Goal: Find specific page/section: Find specific page/section

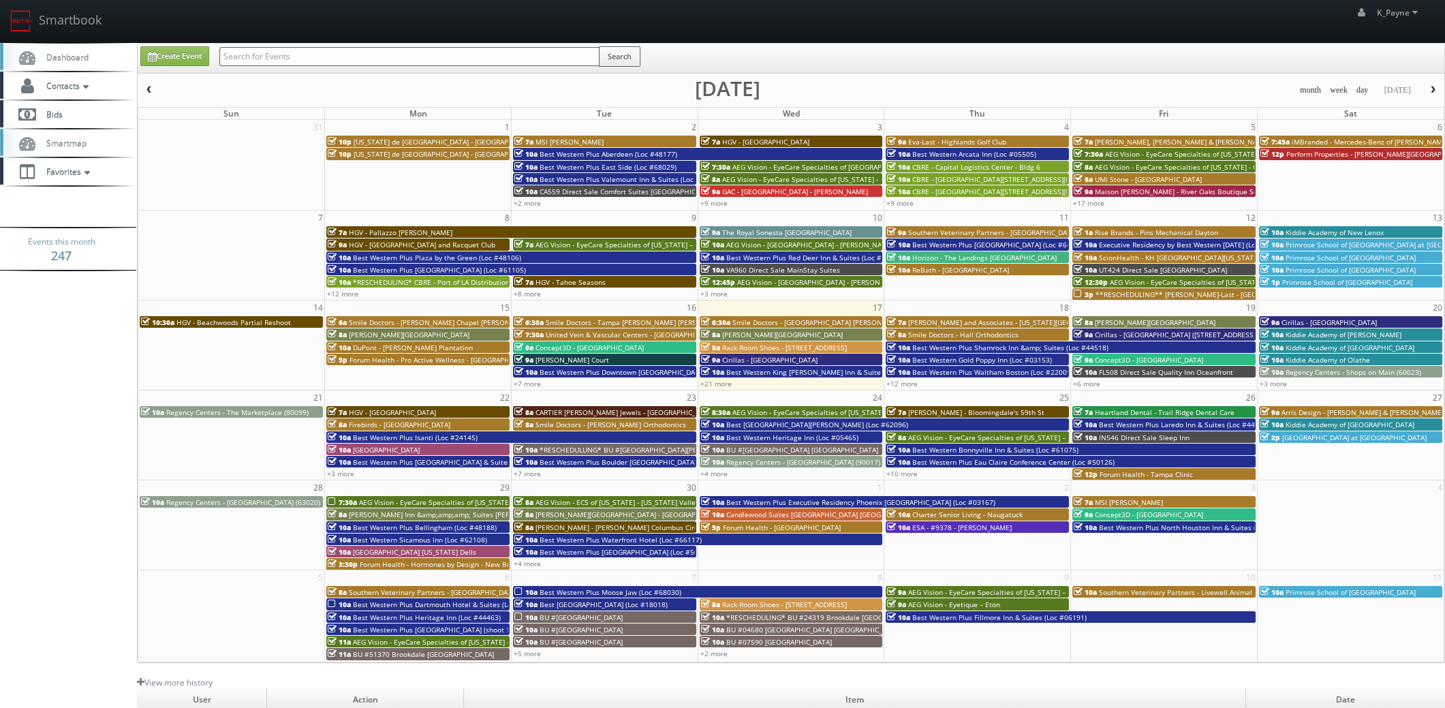
click at [278, 40] on div "K_Payne K_Payne Profile Logout" at bounding box center [722, 21] width 1445 height 42
click at [273, 48] on input "text" at bounding box center [409, 56] width 380 height 19
type input "lima"
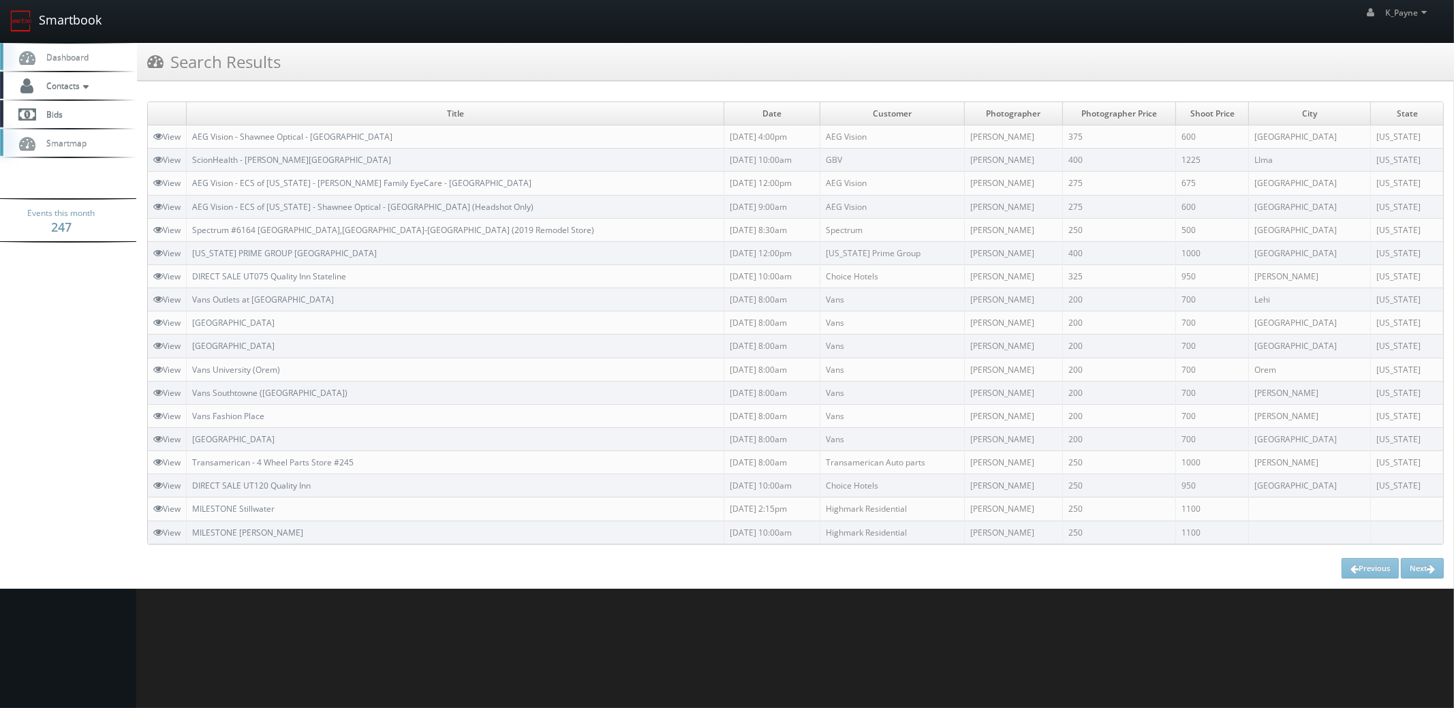
click at [57, 27] on link "Smartbook" at bounding box center [56, 21] width 112 height 42
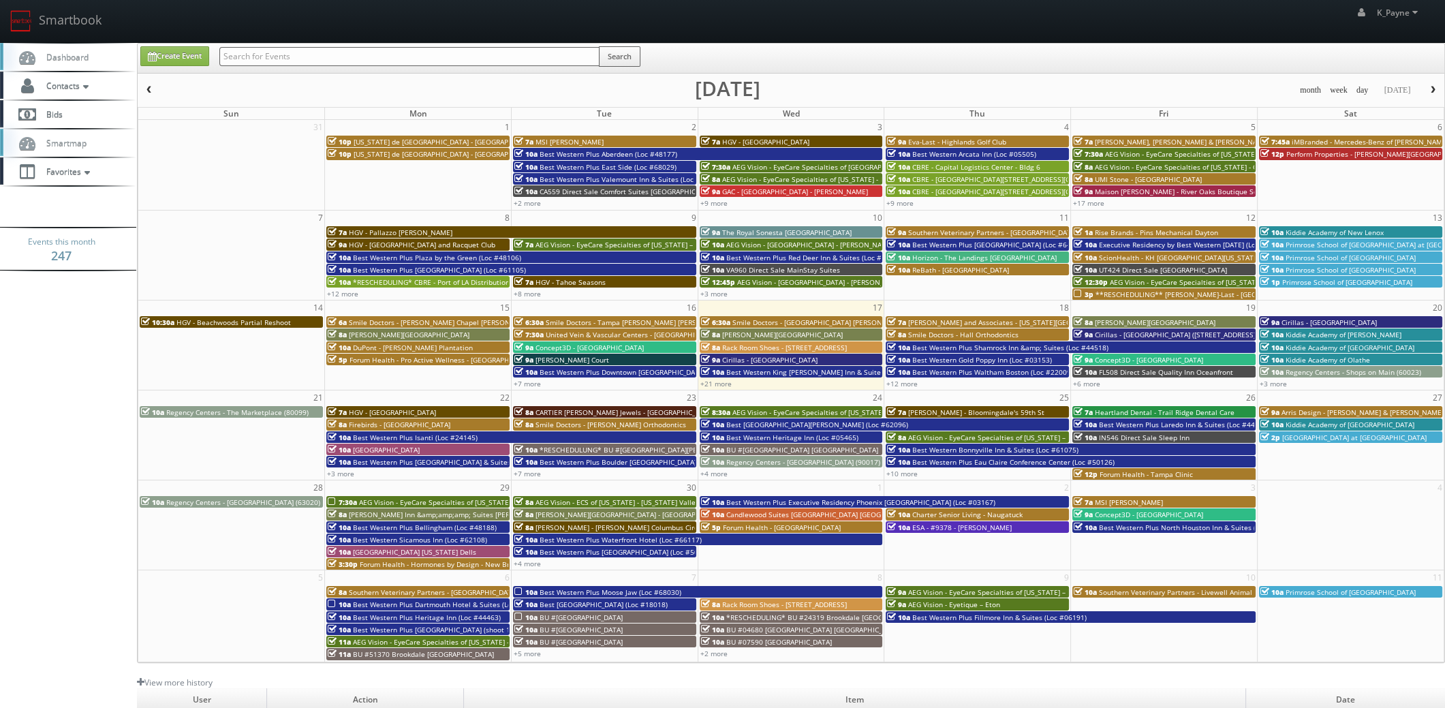
click at [300, 67] on div "Search" at bounding box center [429, 59] width 421 height 27
click at [296, 59] on input "text" at bounding box center [409, 56] width 380 height 19
type input "united vein"
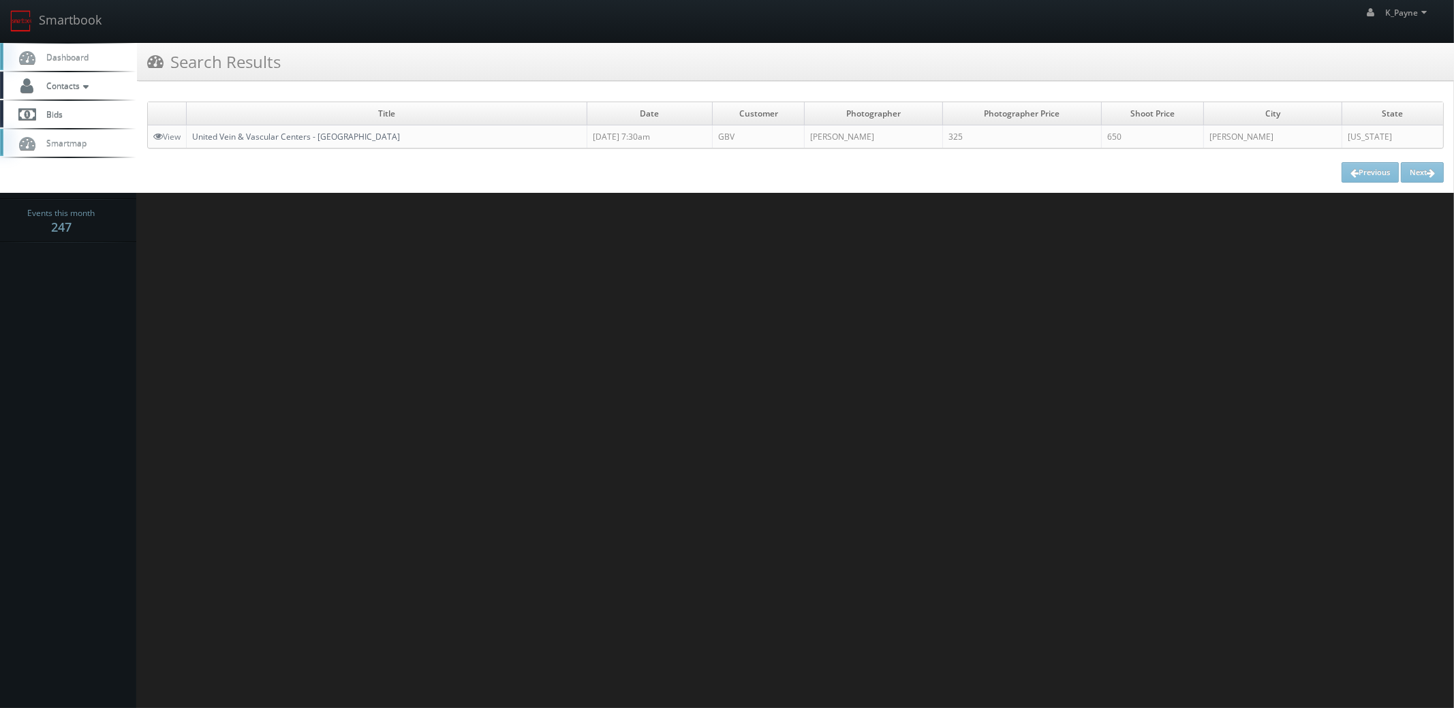
click at [263, 134] on link "United Vein & Vascular Centers - [GEOGRAPHIC_DATA]" at bounding box center [296, 137] width 208 height 12
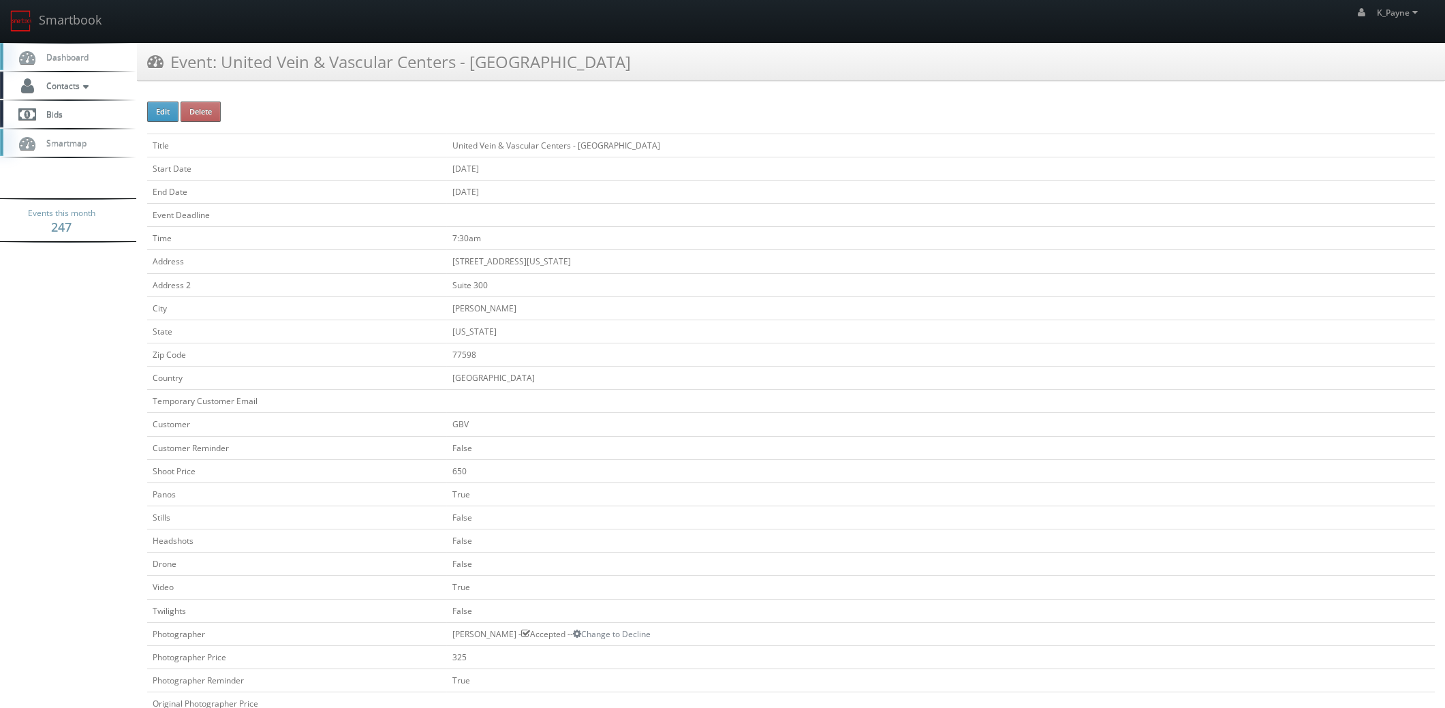
drag, startPoint x: 516, startPoint y: 61, endPoint x: 226, endPoint y: 71, distance: 290.4
click at [226, 71] on div "Event: United Vein & Vascular Centers - Clear Lake" at bounding box center [791, 62] width 1308 height 38
copy h3 "United Vein & Vascular Centers - [GEOGRAPHIC_DATA]"
click at [675, 255] on td "202 North Texas Avenue" at bounding box center [940, 261] width 989 height 23
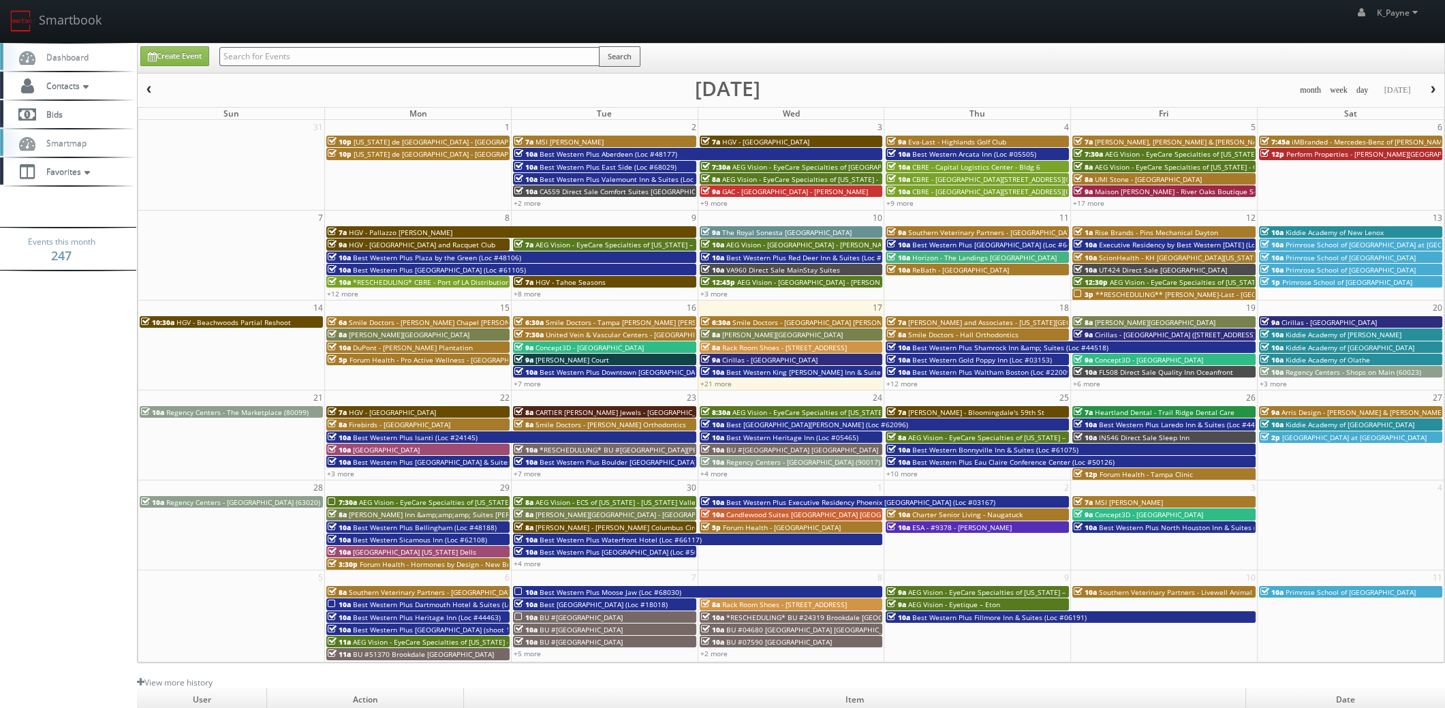
click at [334, 53] on input "text" at bounding box center [409, 56] width 380 height 19
type input "hormones"
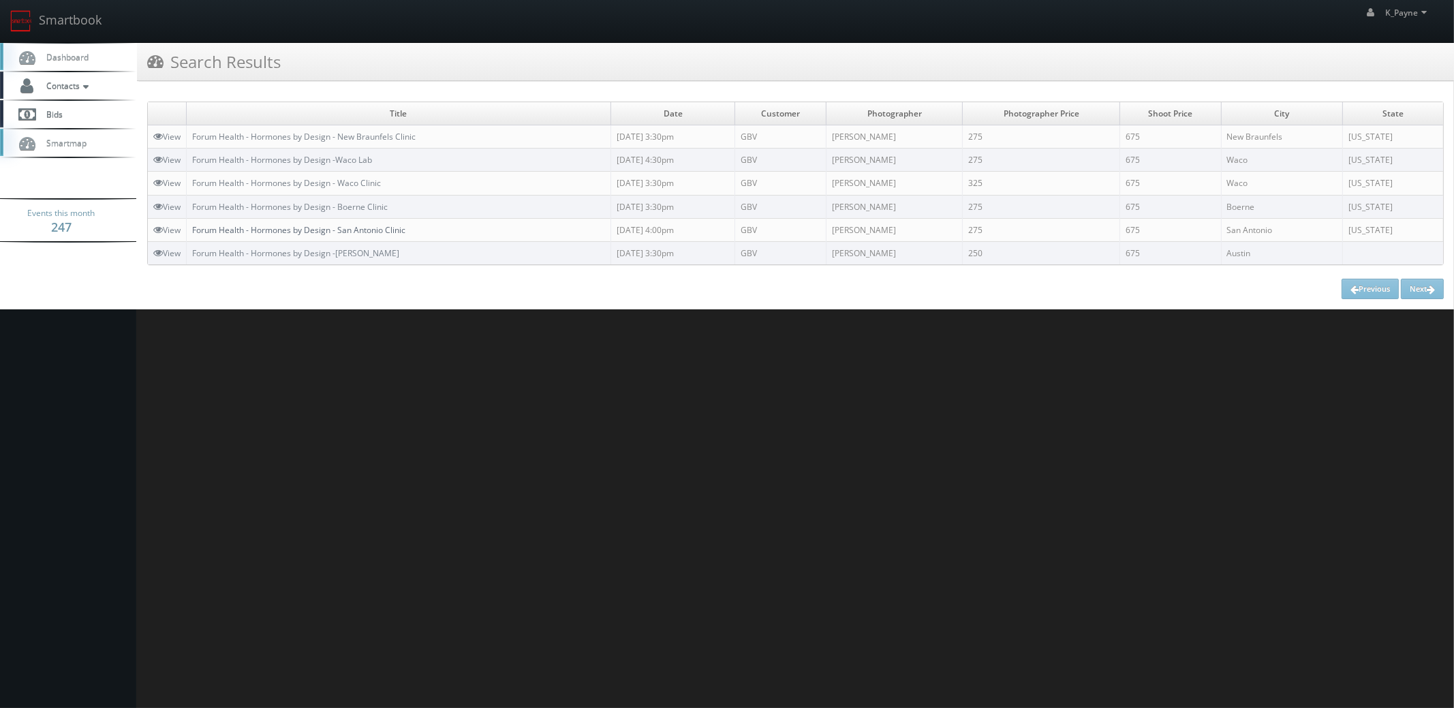
click at [385, 228] on link "Forum Health - Hormones by Design - San Antonio Clinic" at bounding box center [298, 230] width 213 height 12
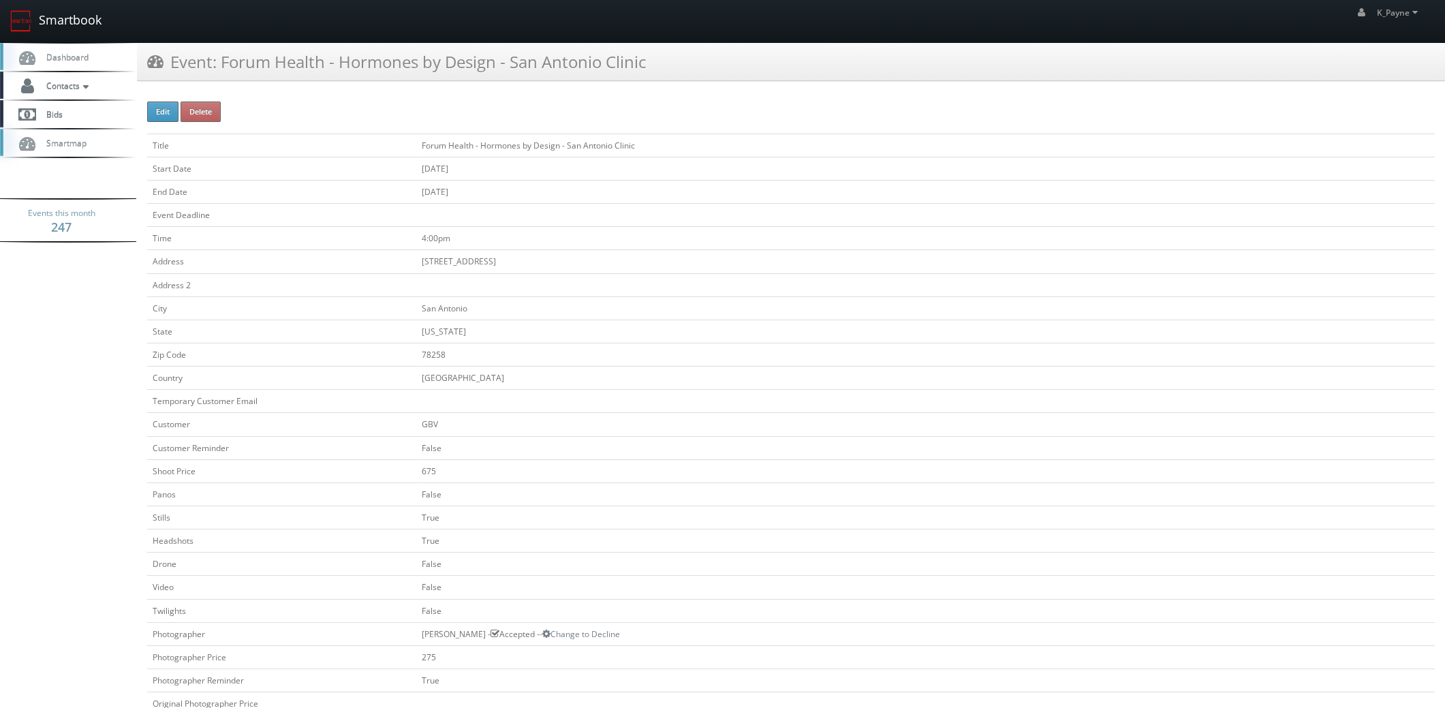
click at [63, 16] on link "Smartbook" at bounding box center [56, 21] width 112 height 42
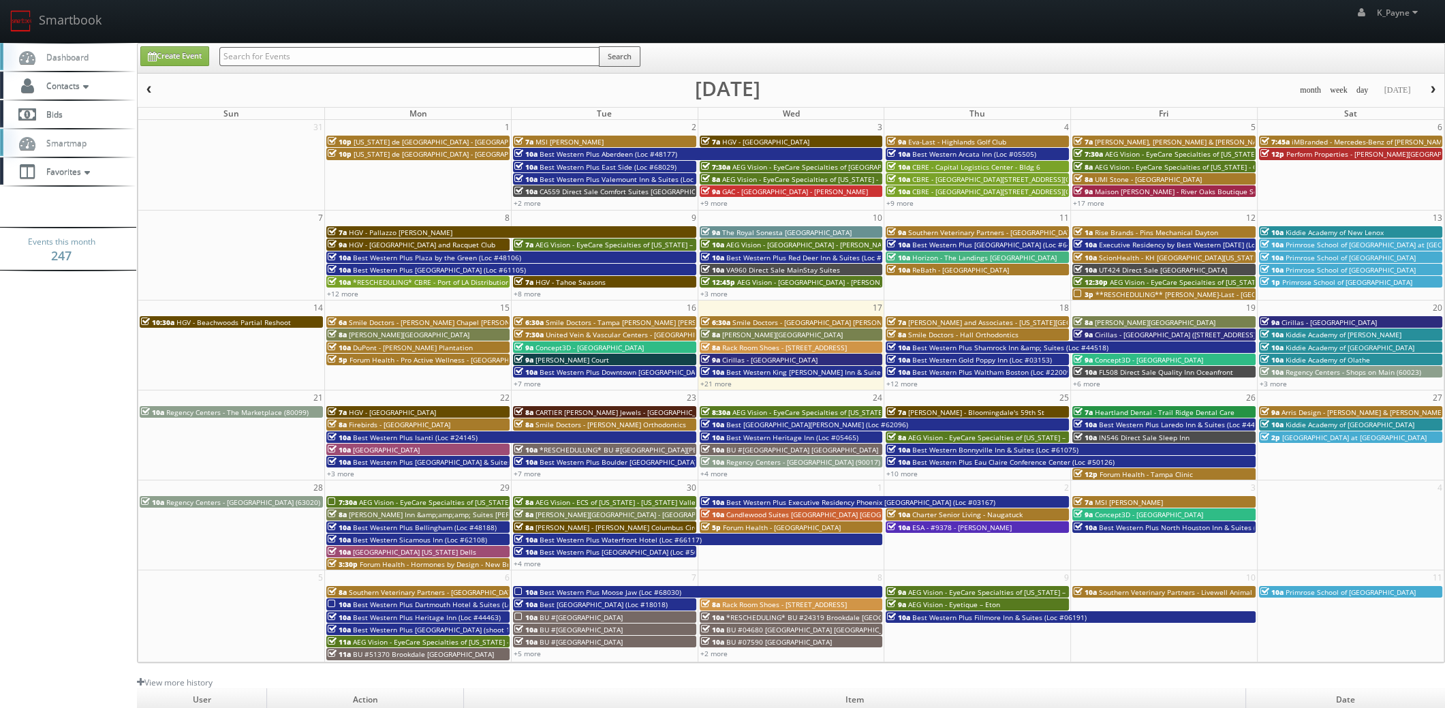
click at [266, 57] on input "text" at bounding box center [409, 56] width 380 height 19
type input "bristol"
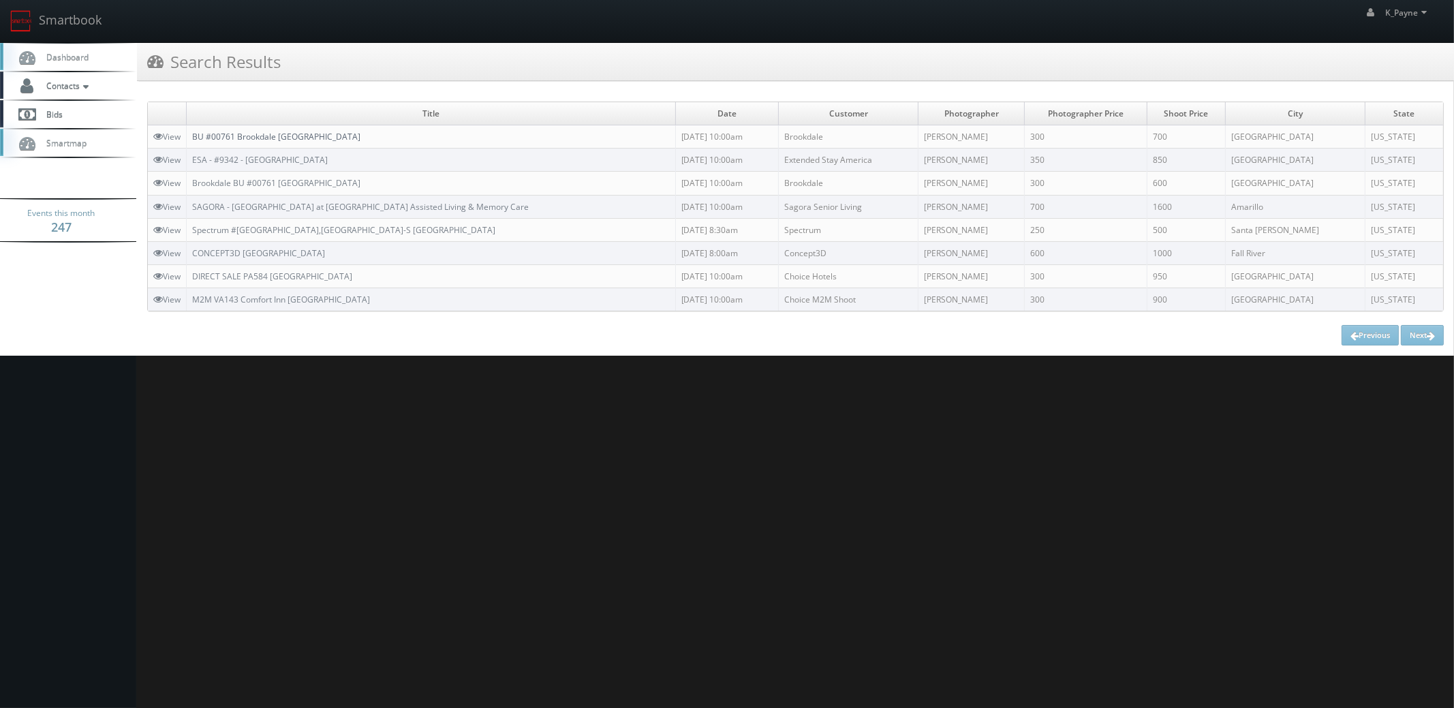
click at [280, 134] on link "BU #00761 Brookdale [GEOGRAPHIC_DATA]" at bounding box center [276, 137] width 168 height 12
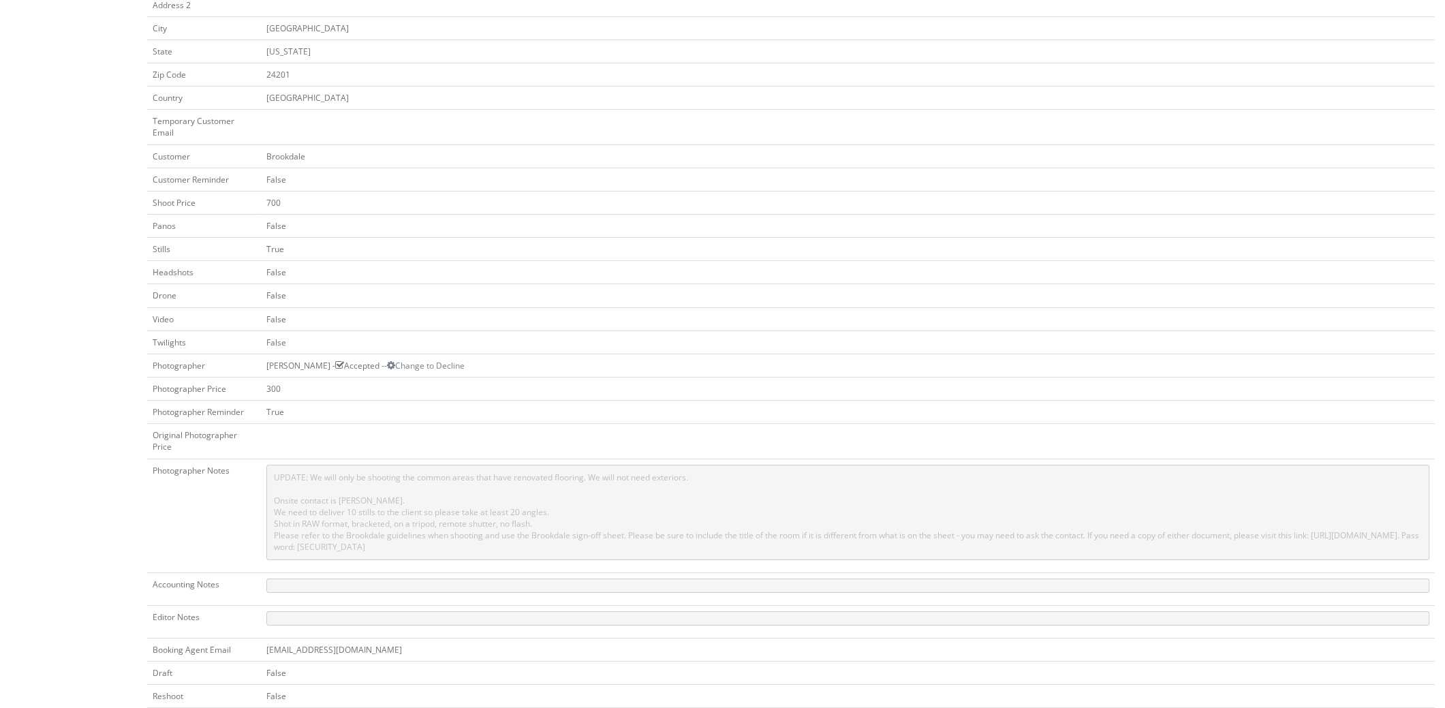
scroll to position [340, 0]
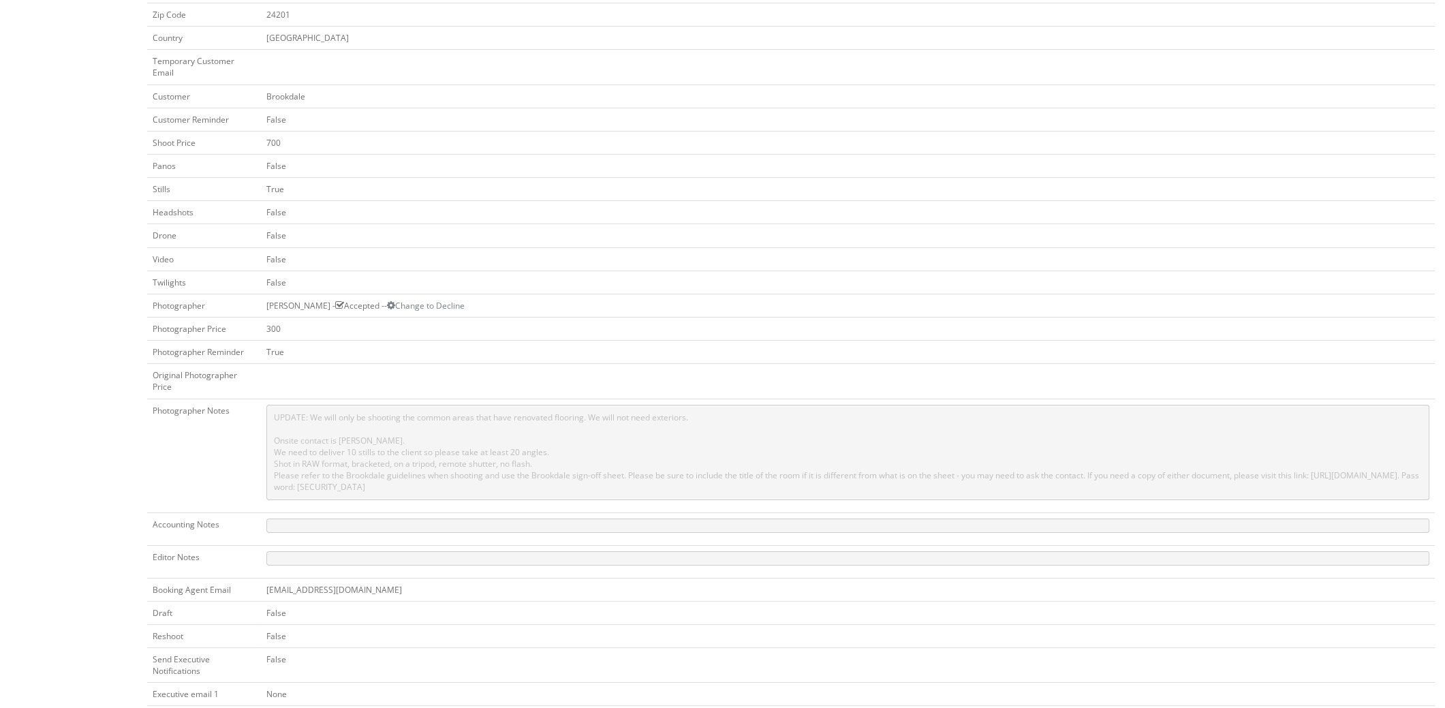
click at [1102, 217] on td "False" at bounding box center [848, 212] width 1174 height 23
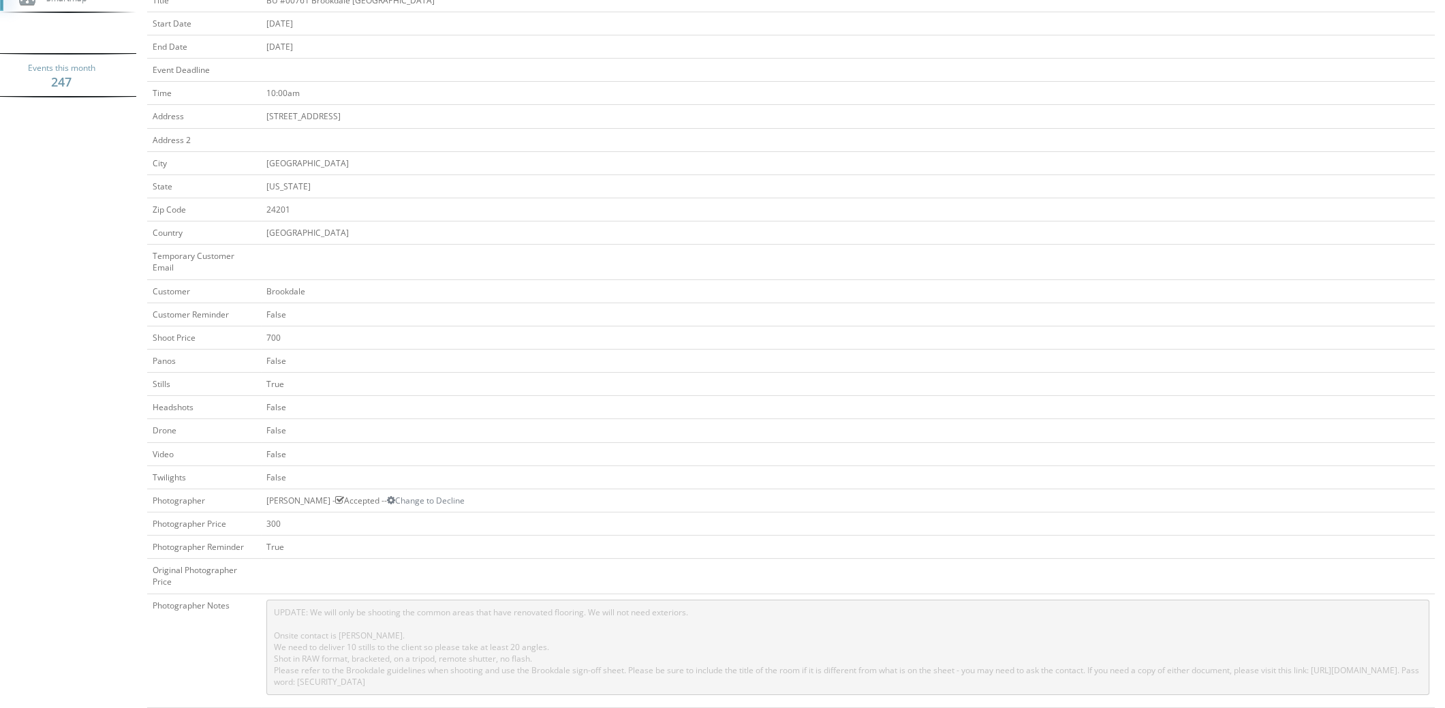
scroll to position [0, 0]
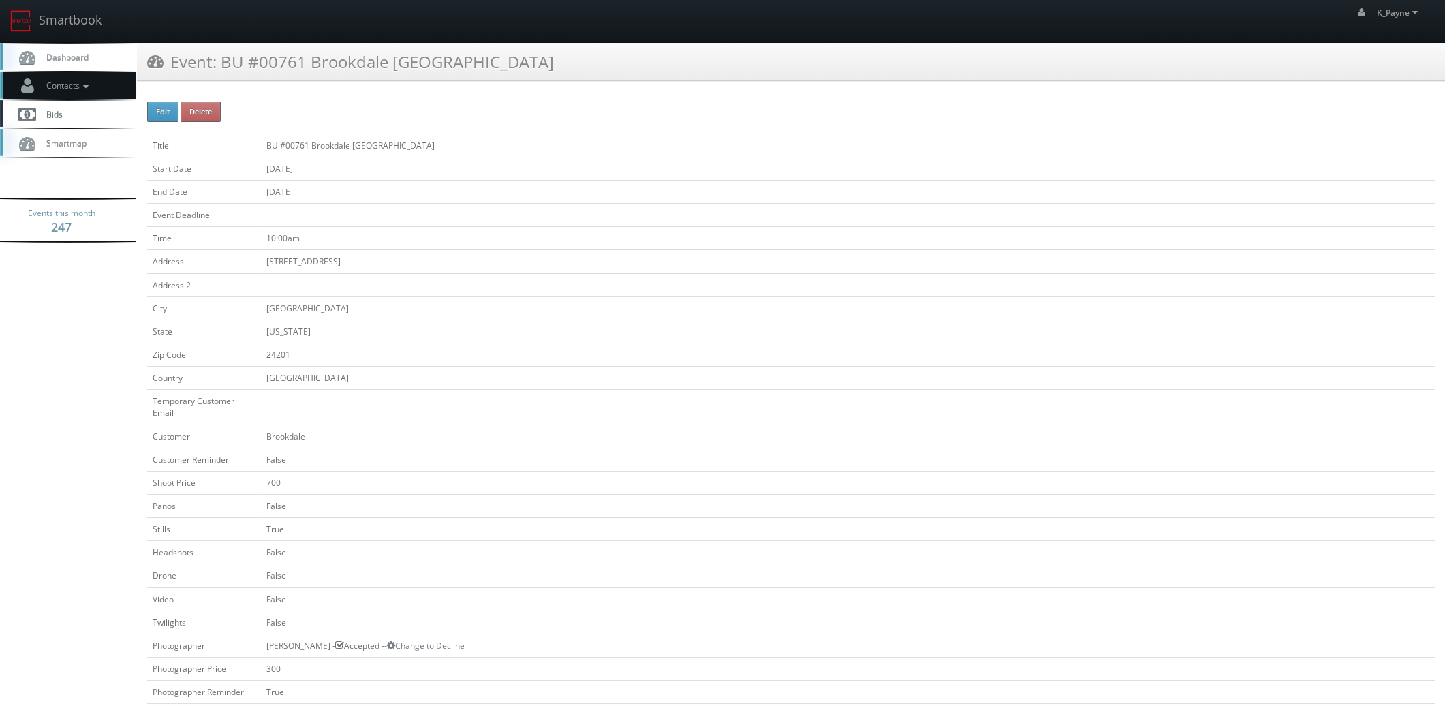
click at [72, 90] on link "Contacts" at bounding box center [68, 86] width 136 height 28
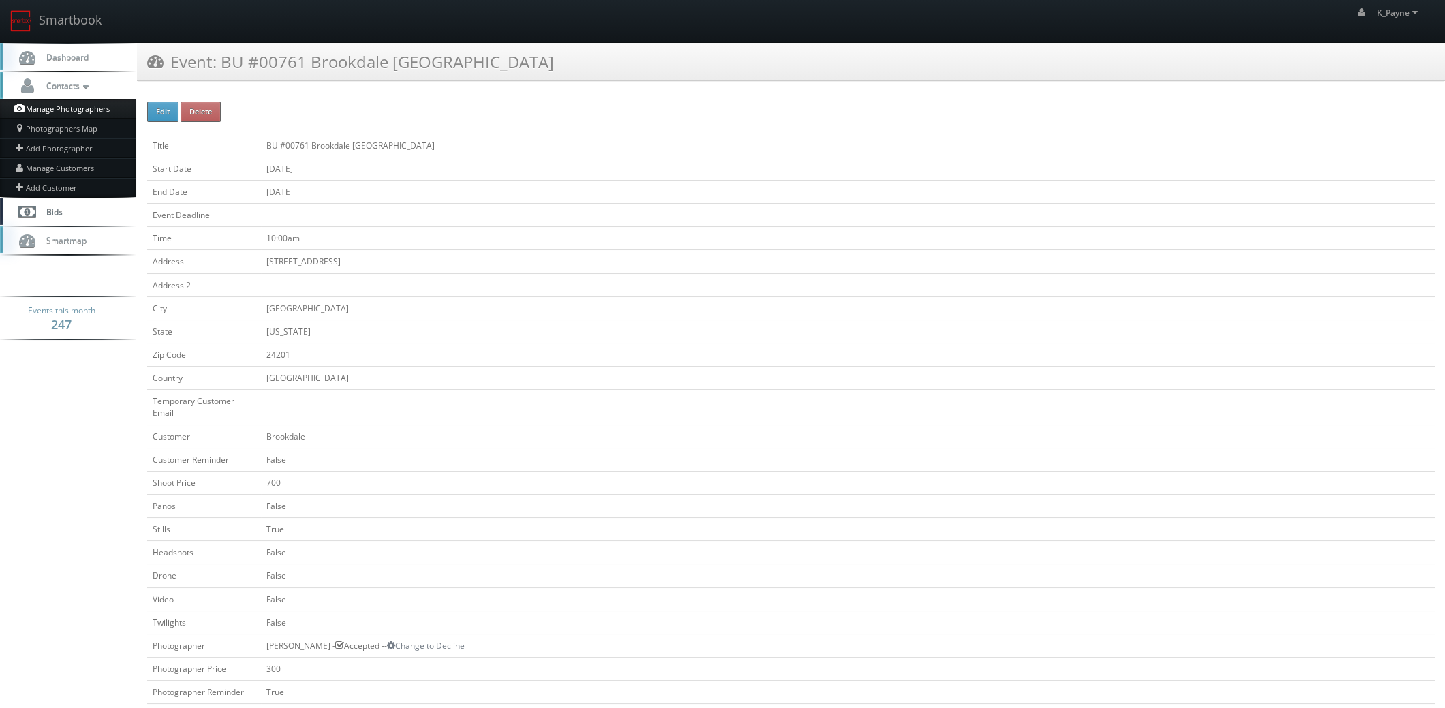
click at [67, 110] on link "Manage Photographers" at bounding box center [68, 108] width 136 height 19
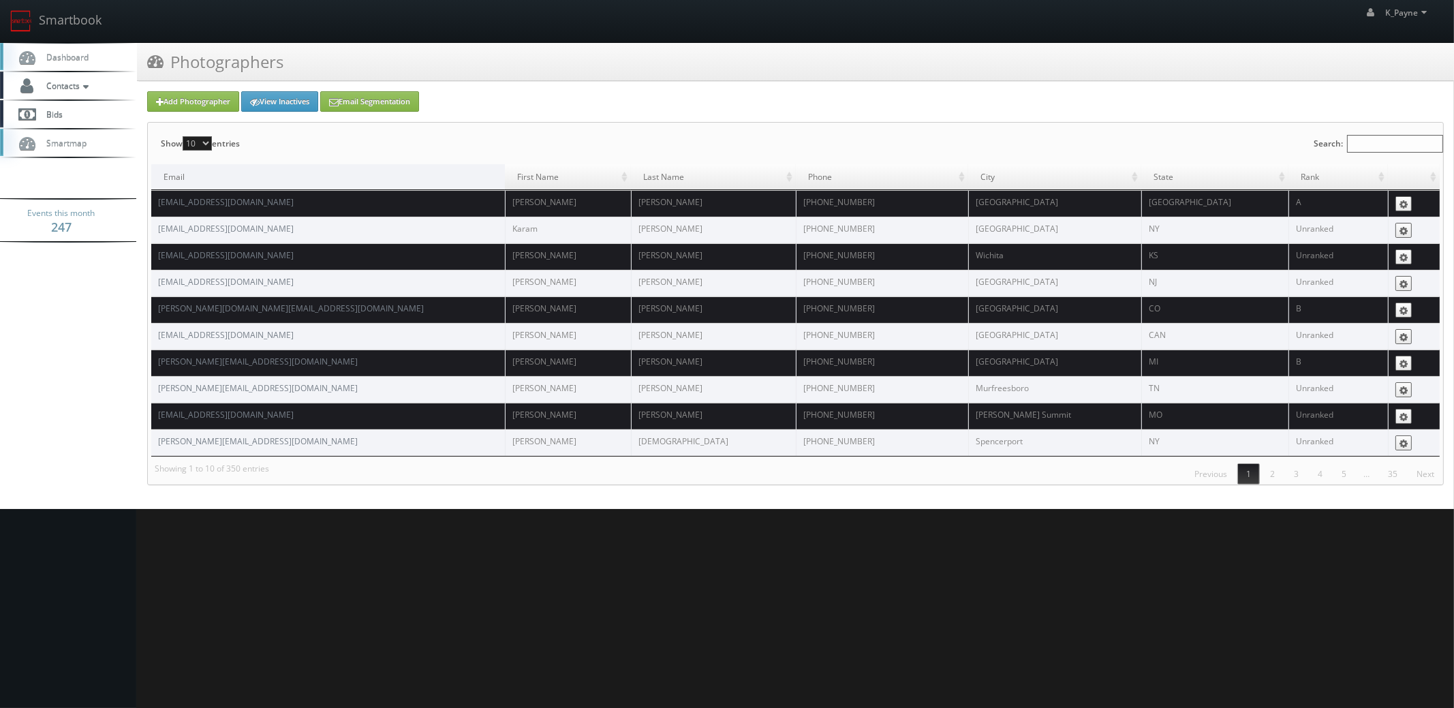
click at [1376, 141] on input "Search:" at bounding box center [1395, 144] width 96 height 18
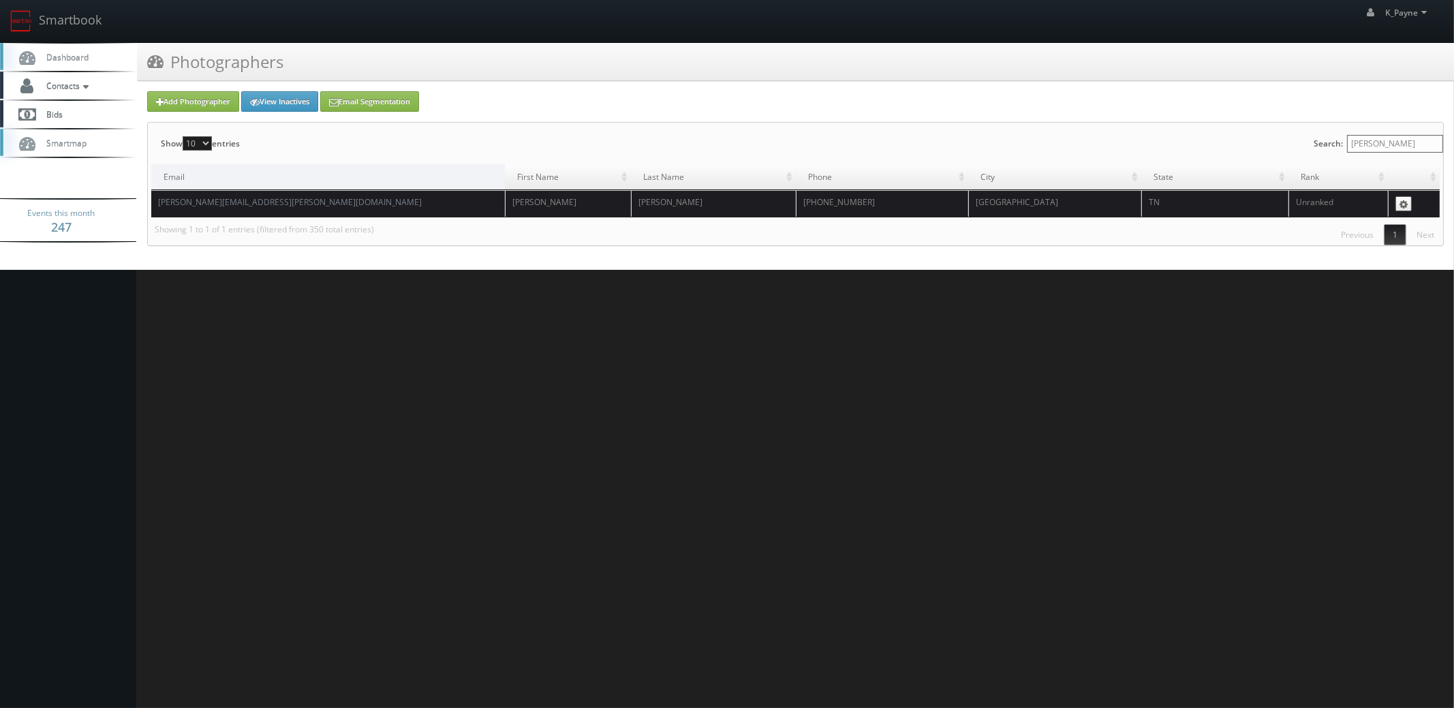
type input "[PERSON_NAME]"
drag, startPoint x: 278, startPoint y: 200, endPoint x: 155, endPoint y: 204, distance: 123.4
click at [155, 204] on td "[PERSON_NAME][EMAIL_ADDRESS][PERSON_NAME][DOMAIN_NAME]" at bounding box center [328, 203] width 354 height 27
copy link "[PERSON_NAME][EMAIL_ADDRESS][PERSON_NAME][DOMAIN_NAME]"
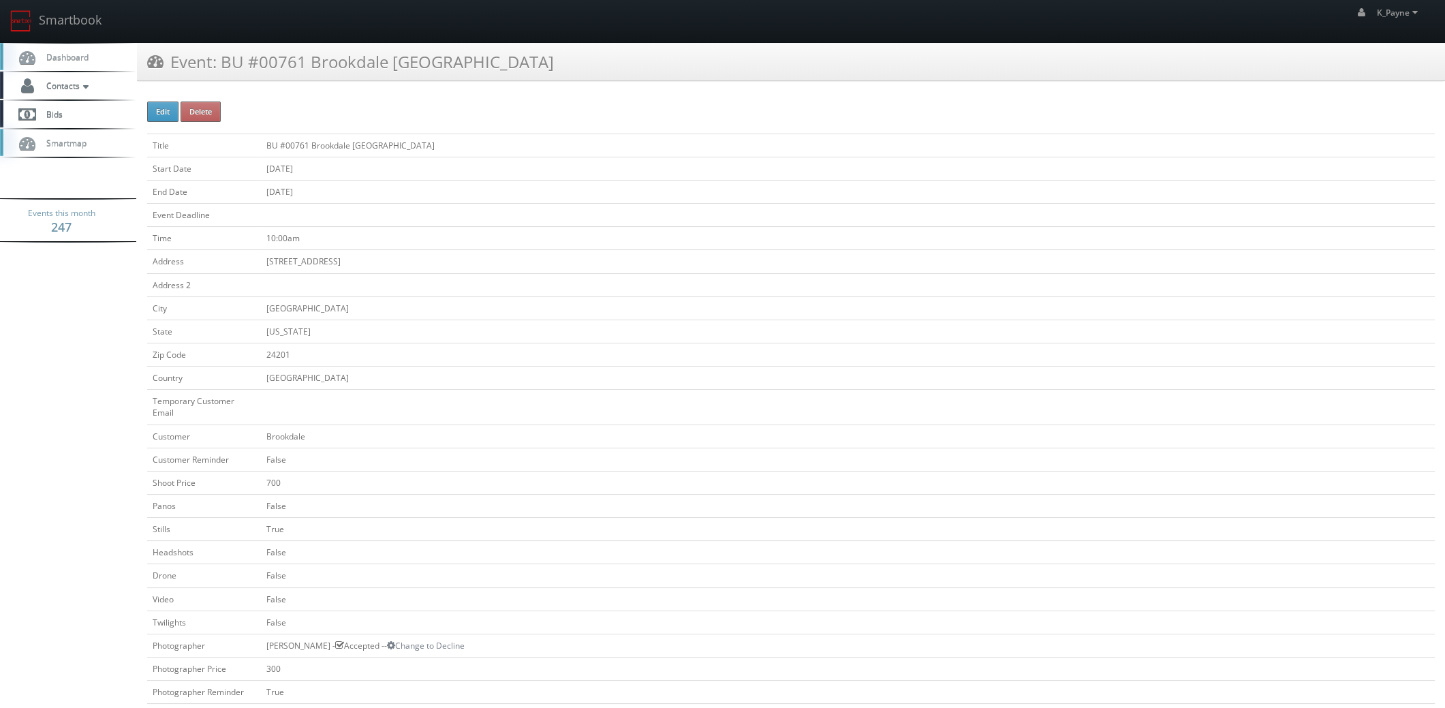
drag, startPoint x: 473, startPoint y: 55, endPoint x: 221, endPoint y: 78, distance: 253.1
click at [221, 78] on div "Event: BU #00761 Brookdale [GEOGRAPHIC_DATA]" at bounding box center [791, 62] width 1308 height 38
copy h3 "BU #00761 Brookdale [GEOGRAPHIC_DATA]"
